Goal: Task Accomplishment & Management: Manage account settings

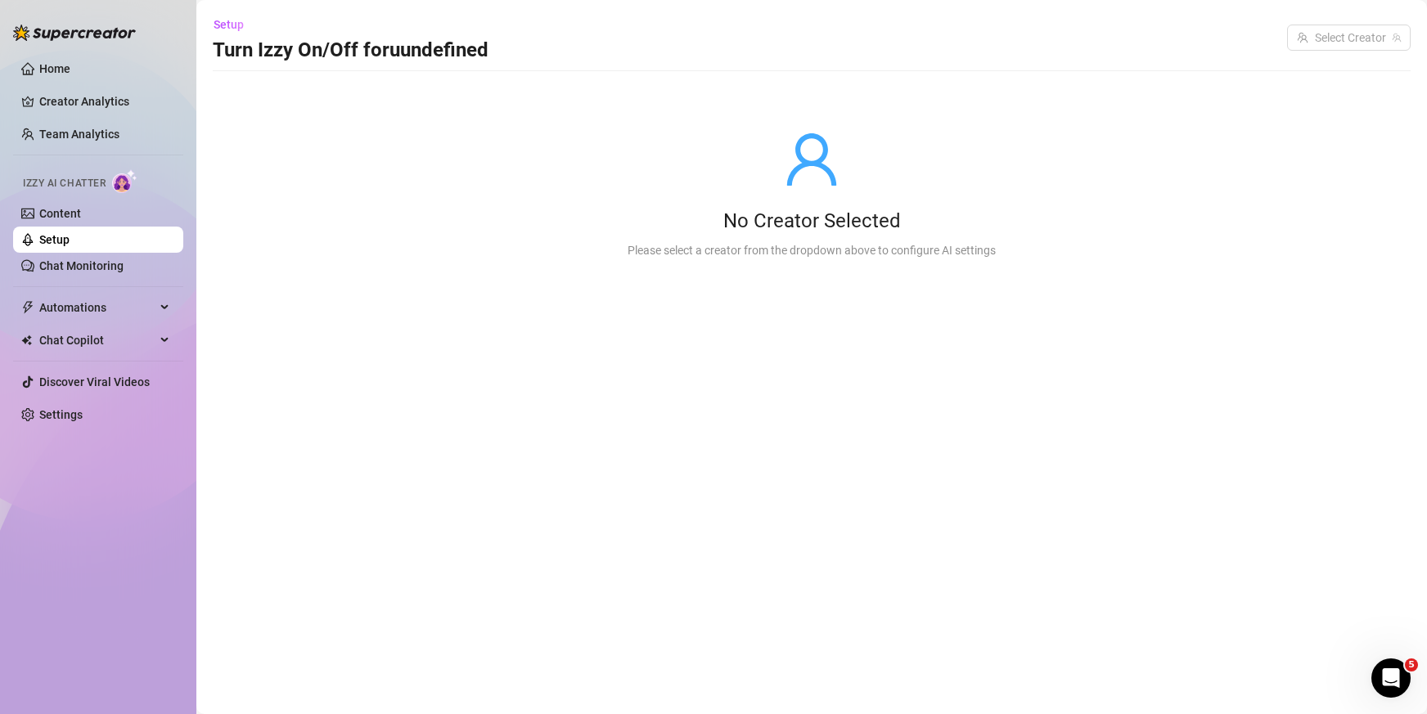
click at [70, 233] on link "Setup" at bounding box center [54, 239] width 30 height 13
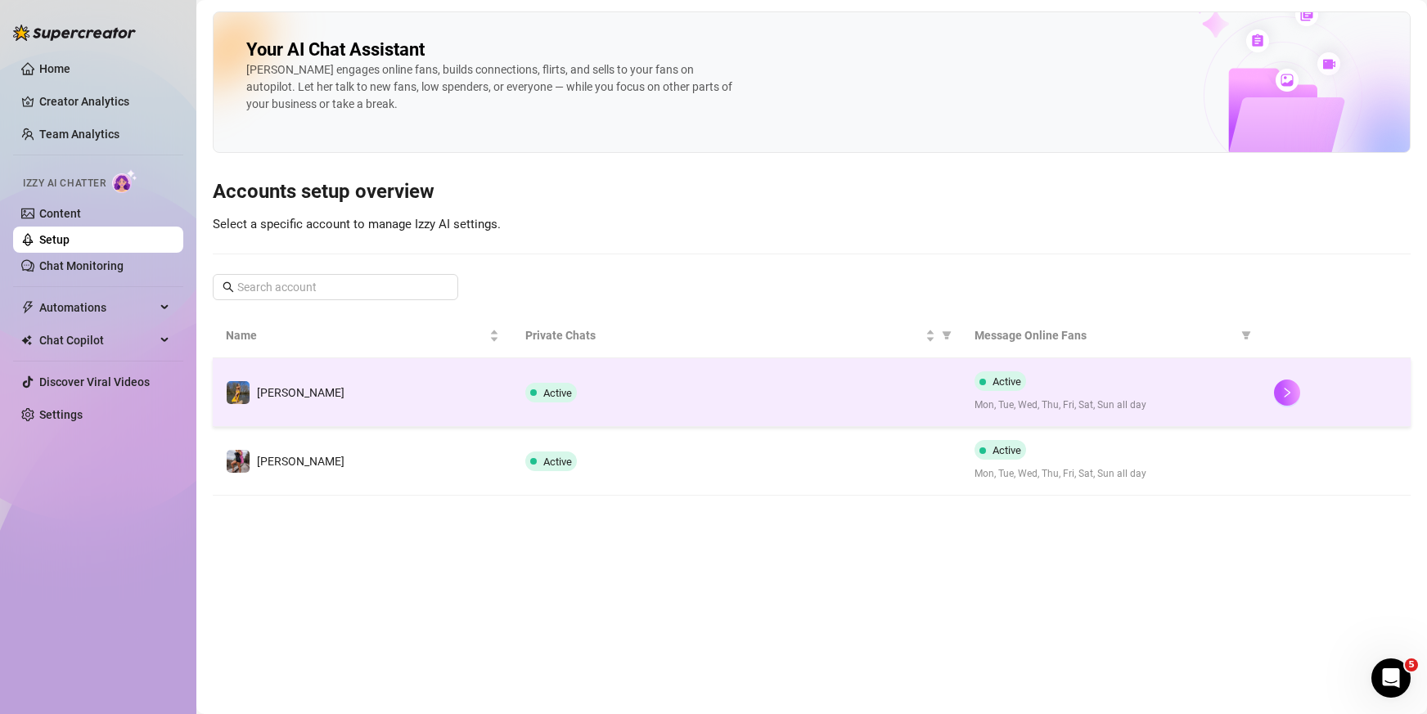
click at [296, 403] on td "[PERSON_NAME]" at bounding box center [362, 392] width 299 height 69
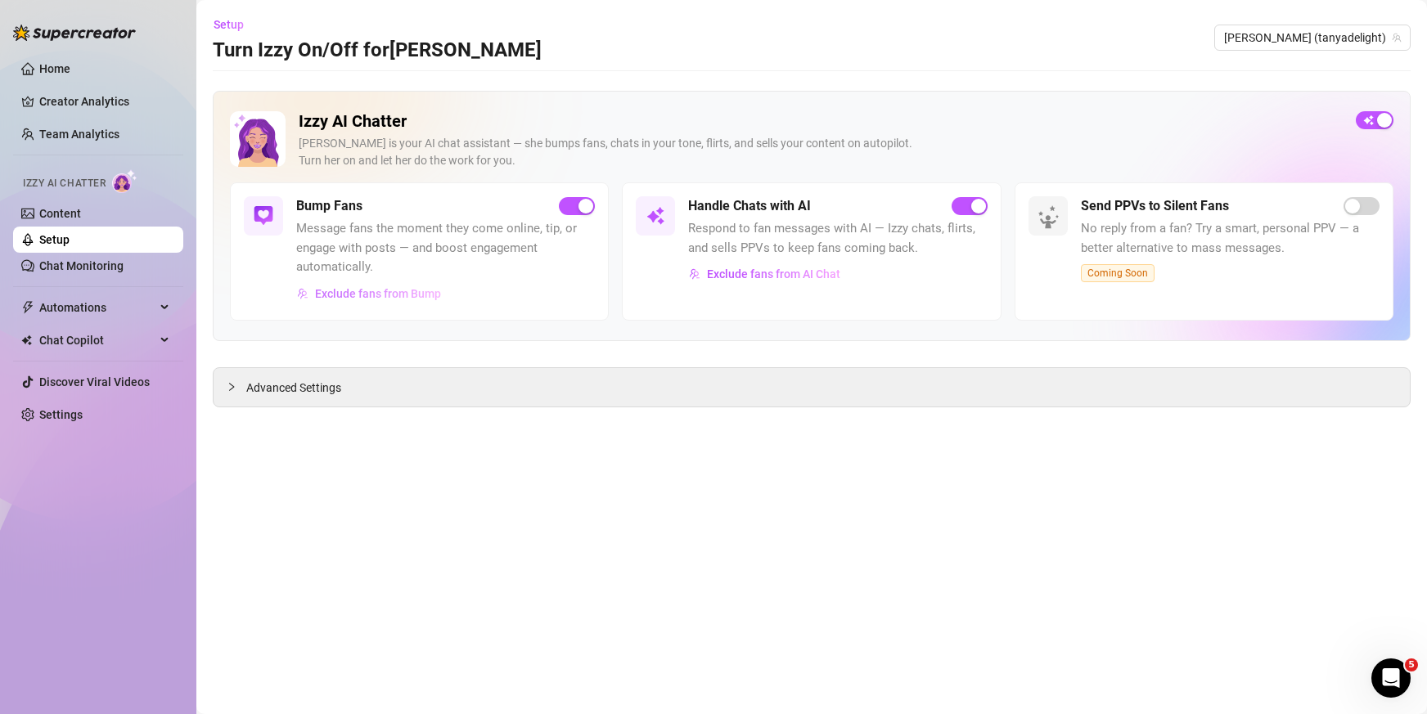
click at [359, 290] on span "Exclude fans from Bump" at bounding box center [378, 293] width 126 height 13
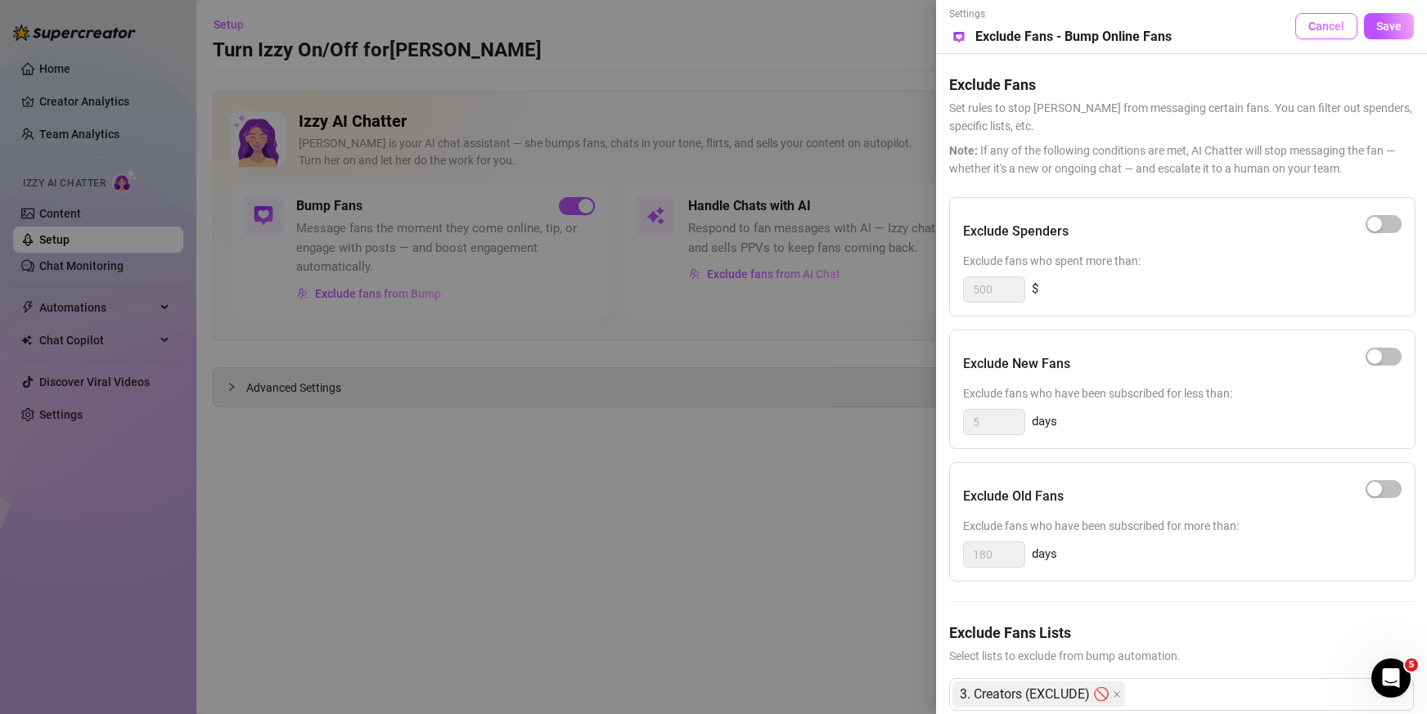
click at [1315, 29] on span "Cancel" at bounding box center [1326, 26] width 36 height 13
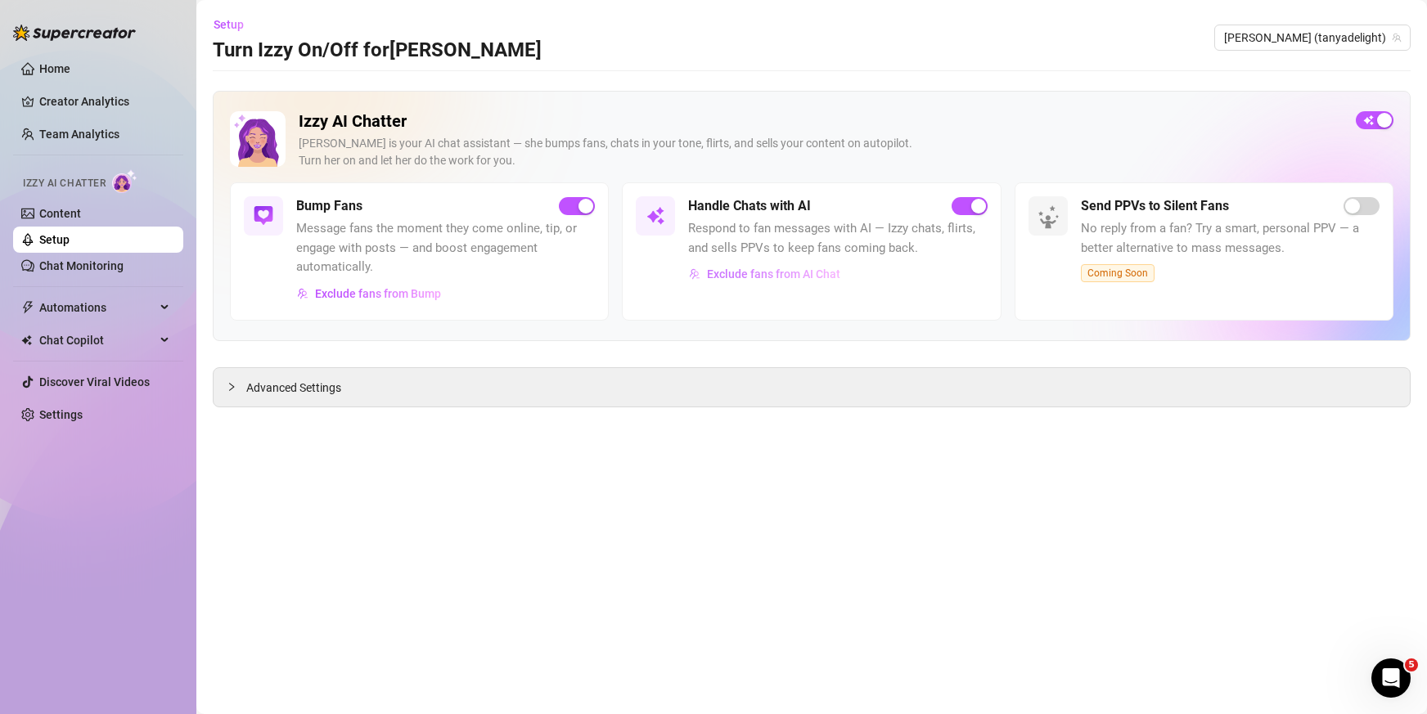
click at [811, 272] on span "Exclude fans from AI Chat" at bounding box center [773, 274] width 133 height 13
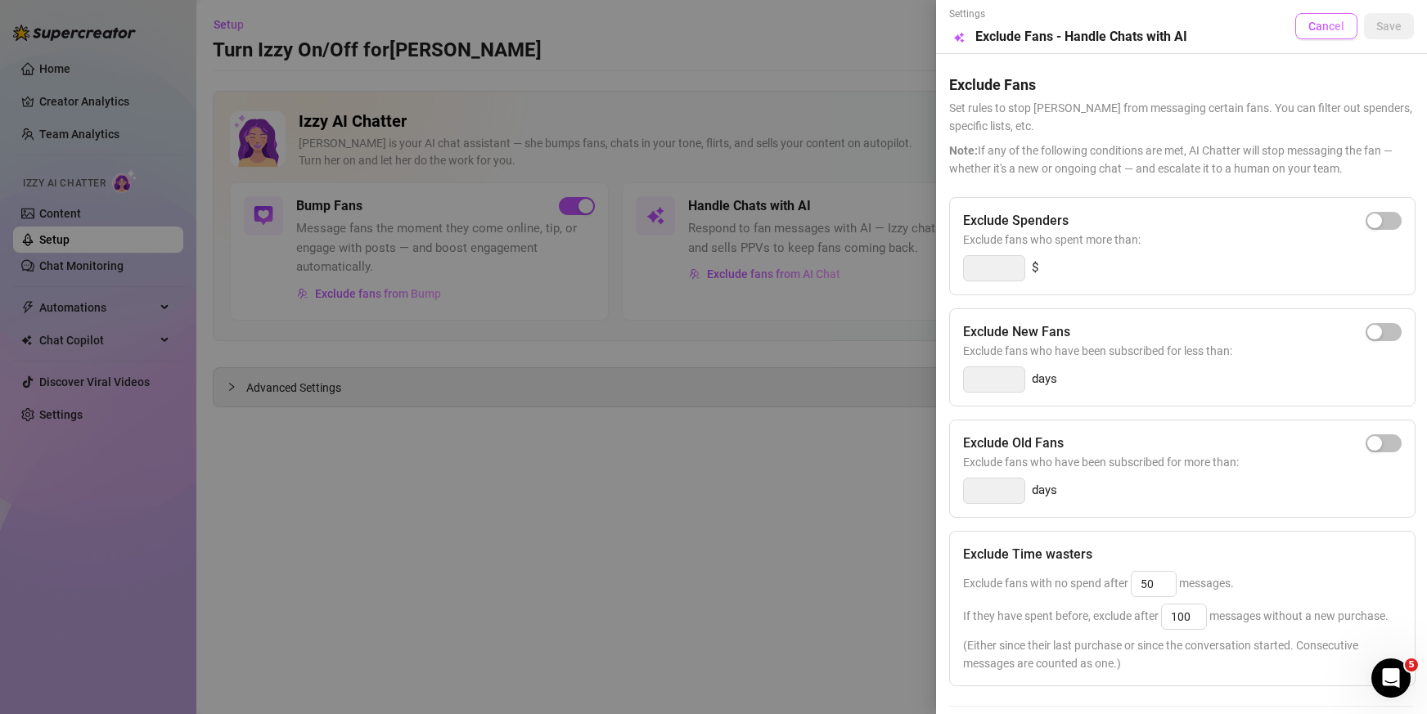
click at [1308, 30] on span "Cancel" at bounding box center [1326, 26] width 36 height 13
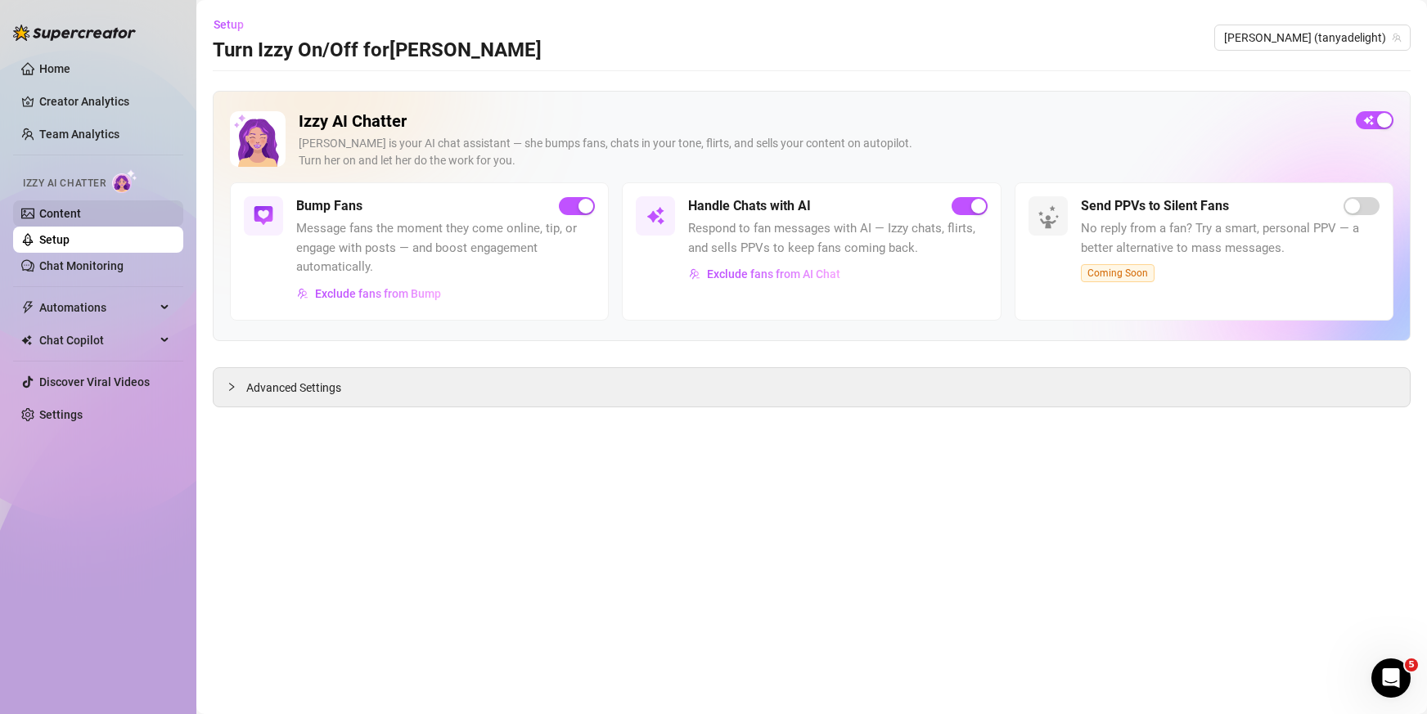
click at [81, 216] on link "Content" at bounding box center [60, 213] width 42 height 13
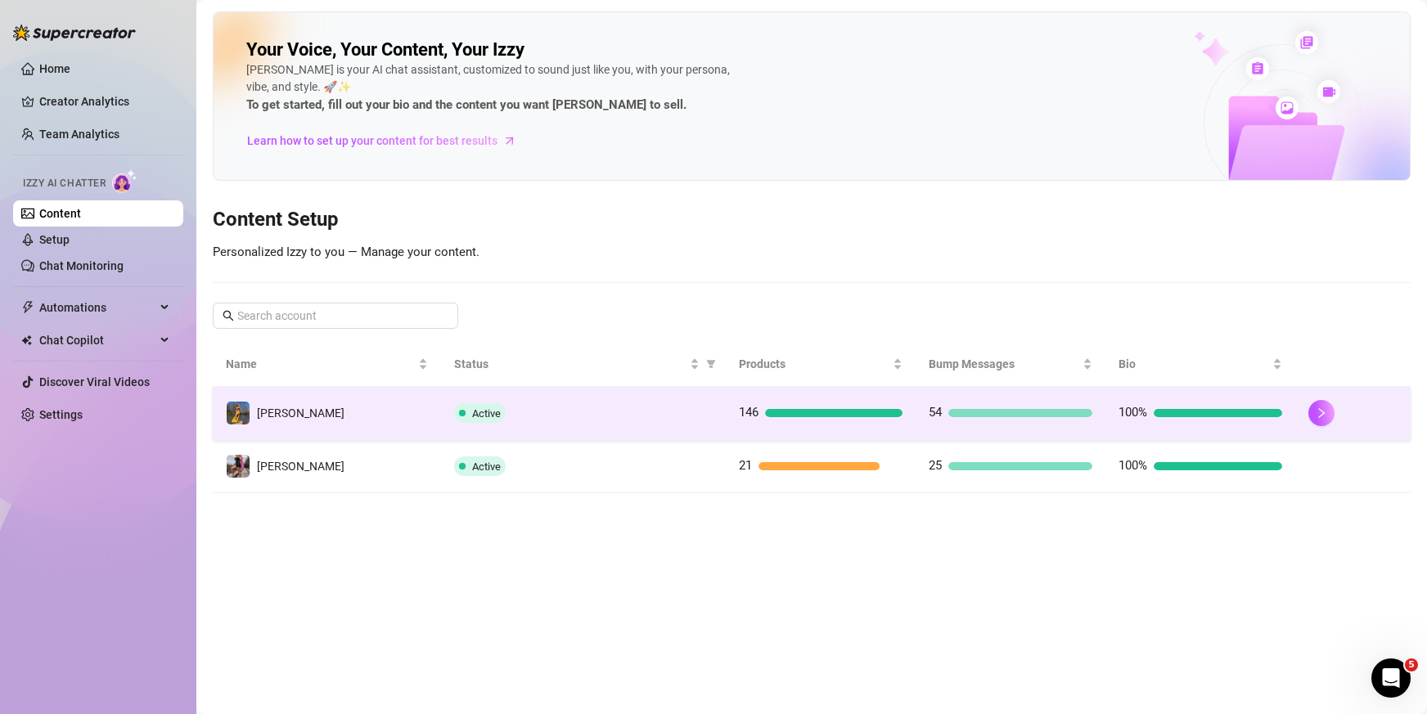
click at [303, 416] on td "[PERSON_NAME]" at bounding box center [327, 413] width 228 height 53
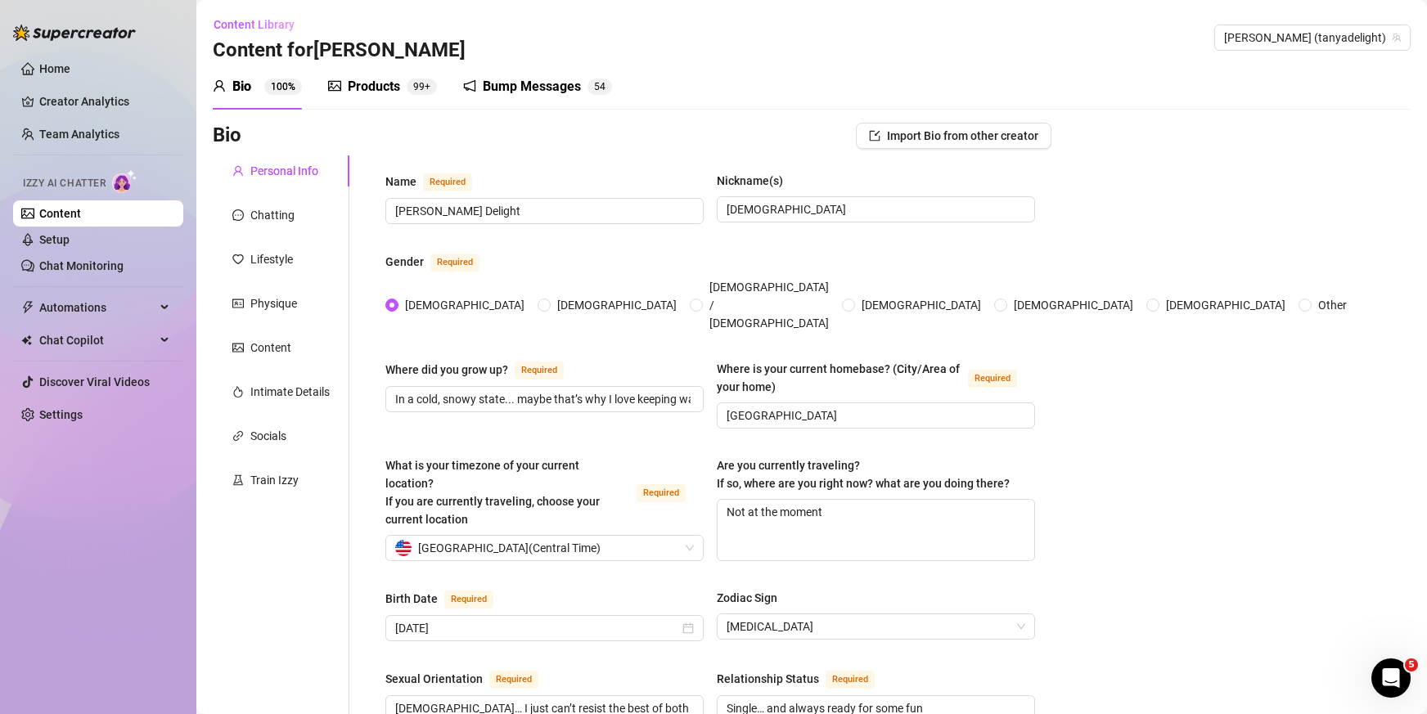
click at [385, 80] on div "Products" at bounding box center [374, 87] width 52 height 20
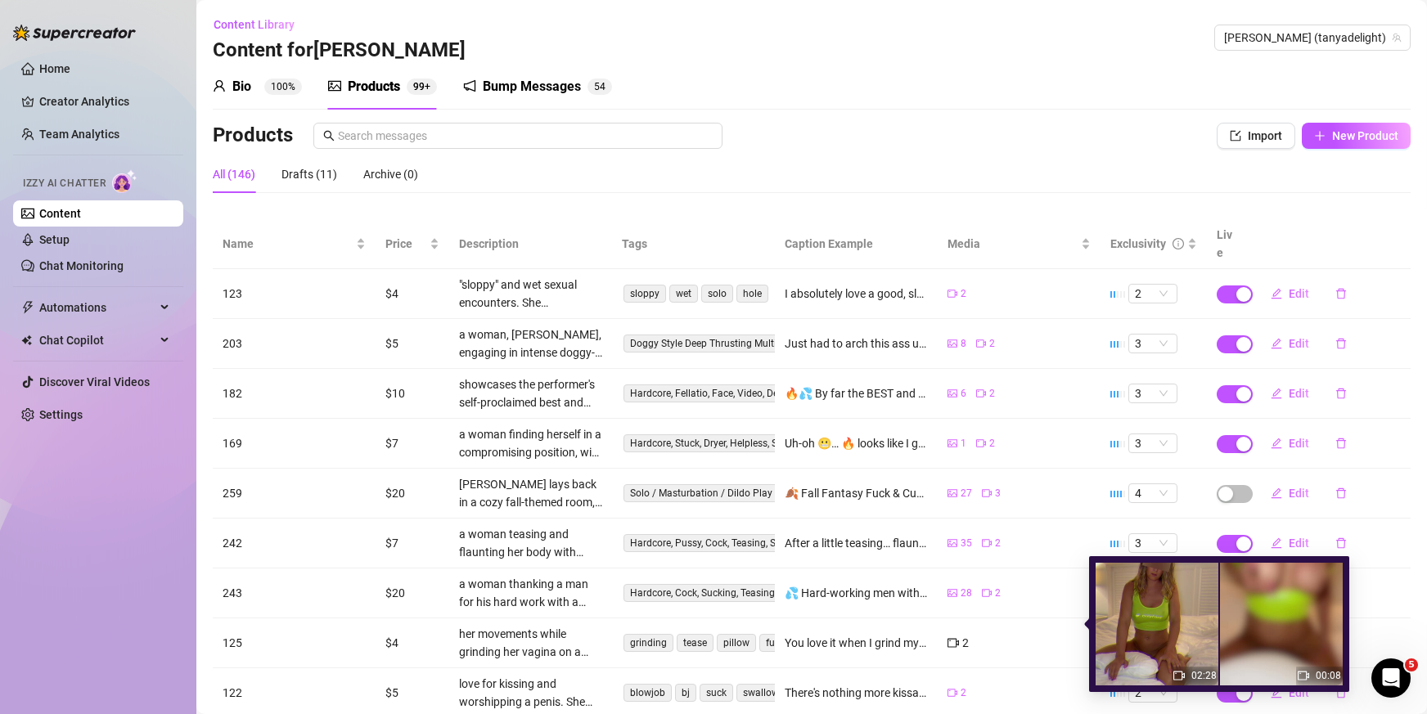
scroll to position [131, 0]
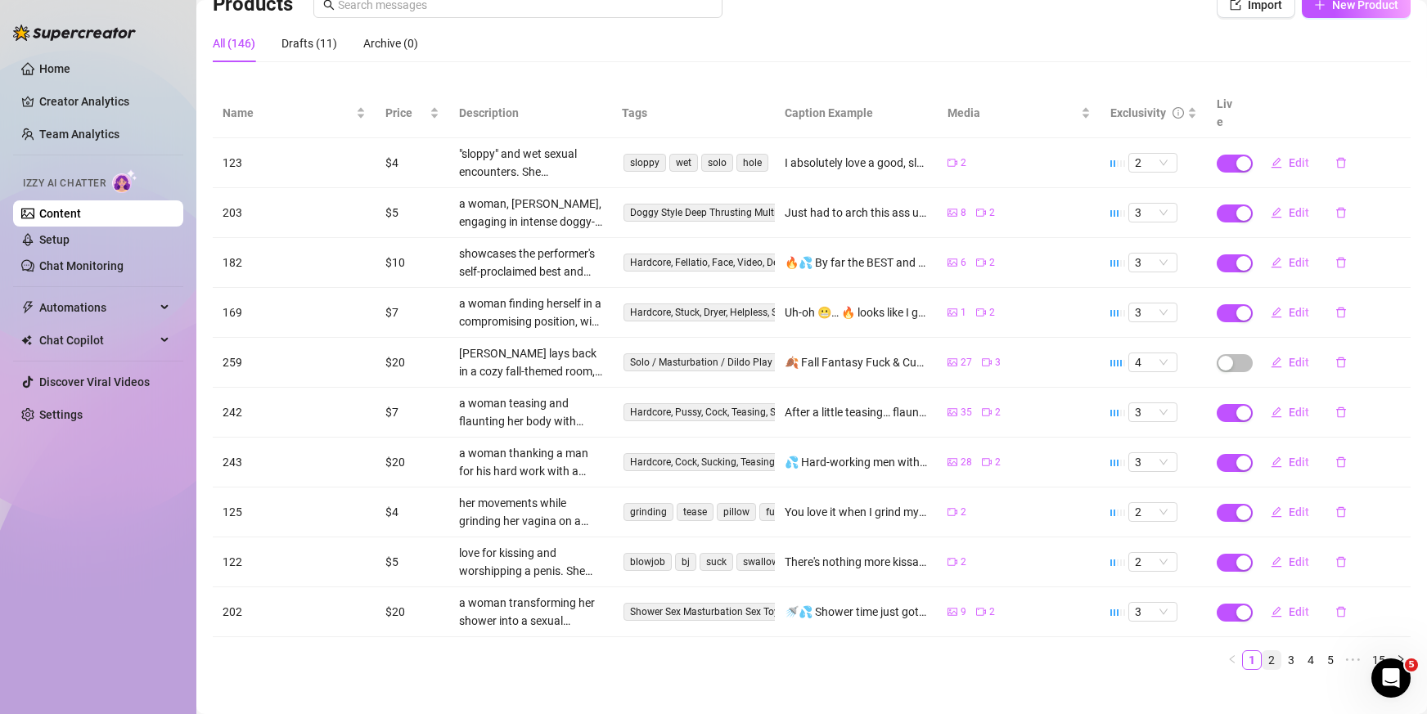
click at [1262, 651] on link "2" at bounding box center [1271, 660] width 18 height 18
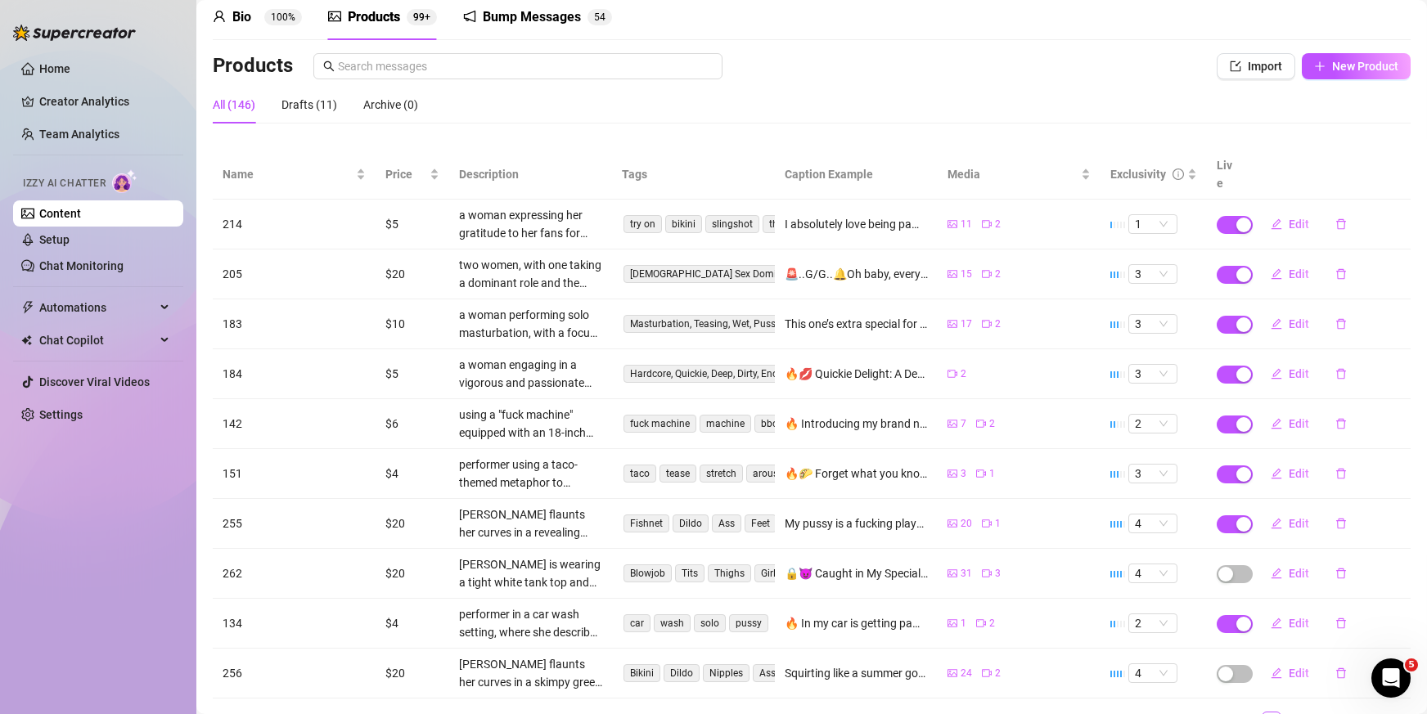
scroll to position [0, 0]
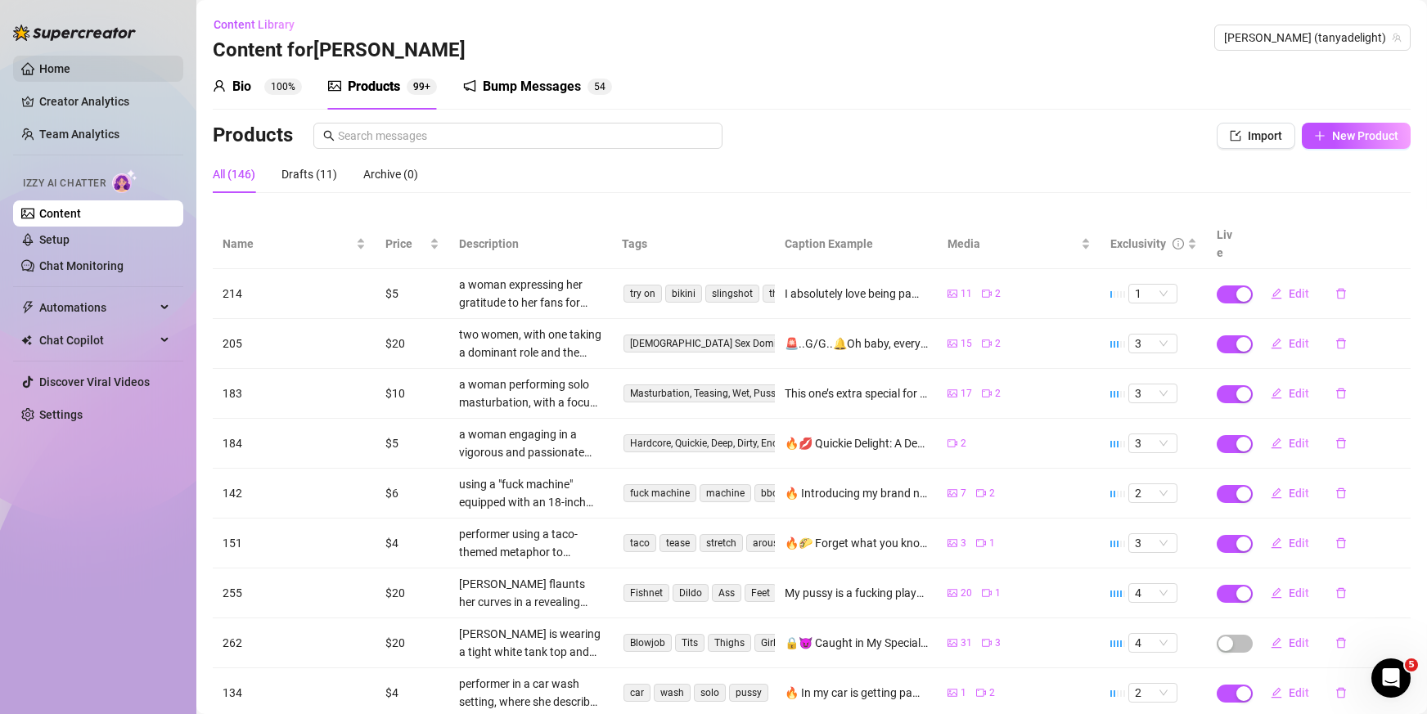
click at [70, 70] on link "Home" at bounding box center [54, 68] width 31 height 13
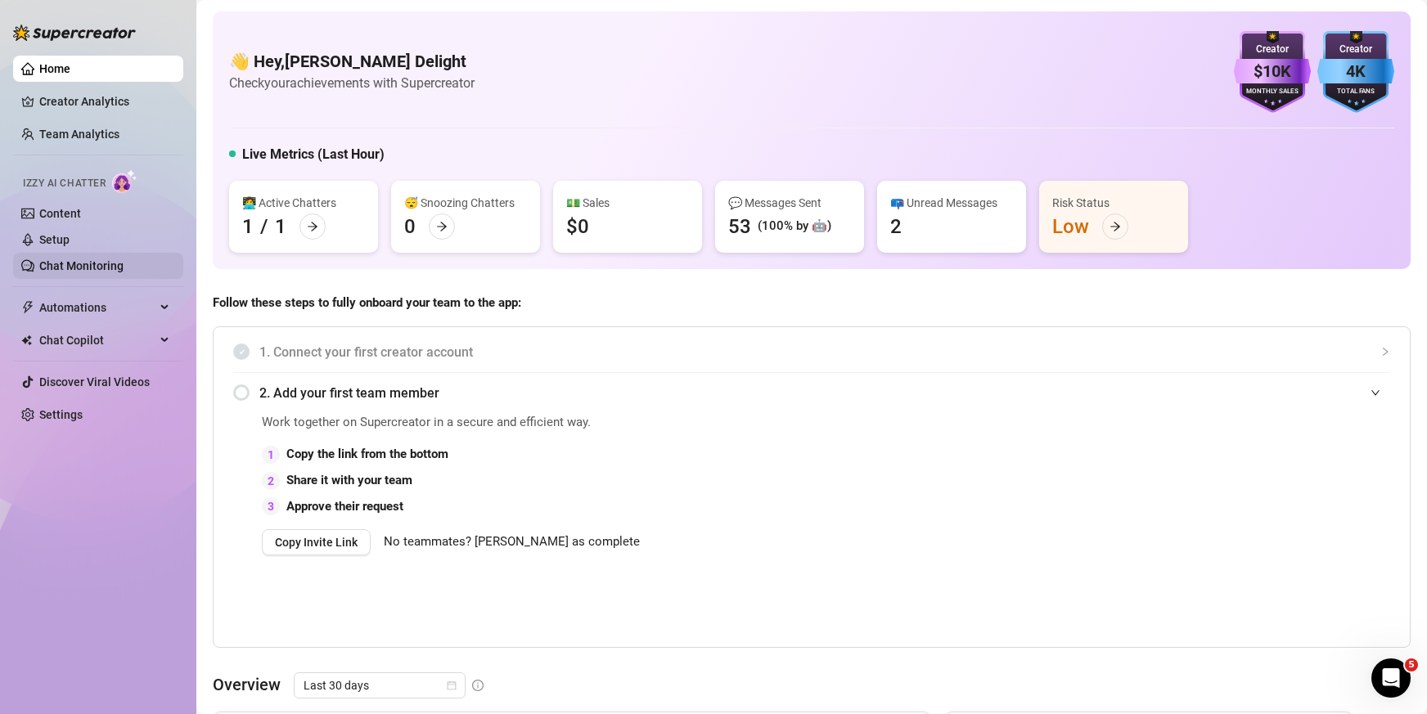
click at [97, 259] on link "Chat Monitoring" at bounding box center [81, 265] width 84 height 13
